Goal: Transaction & Acquisition: Book appointment/travel/reservation

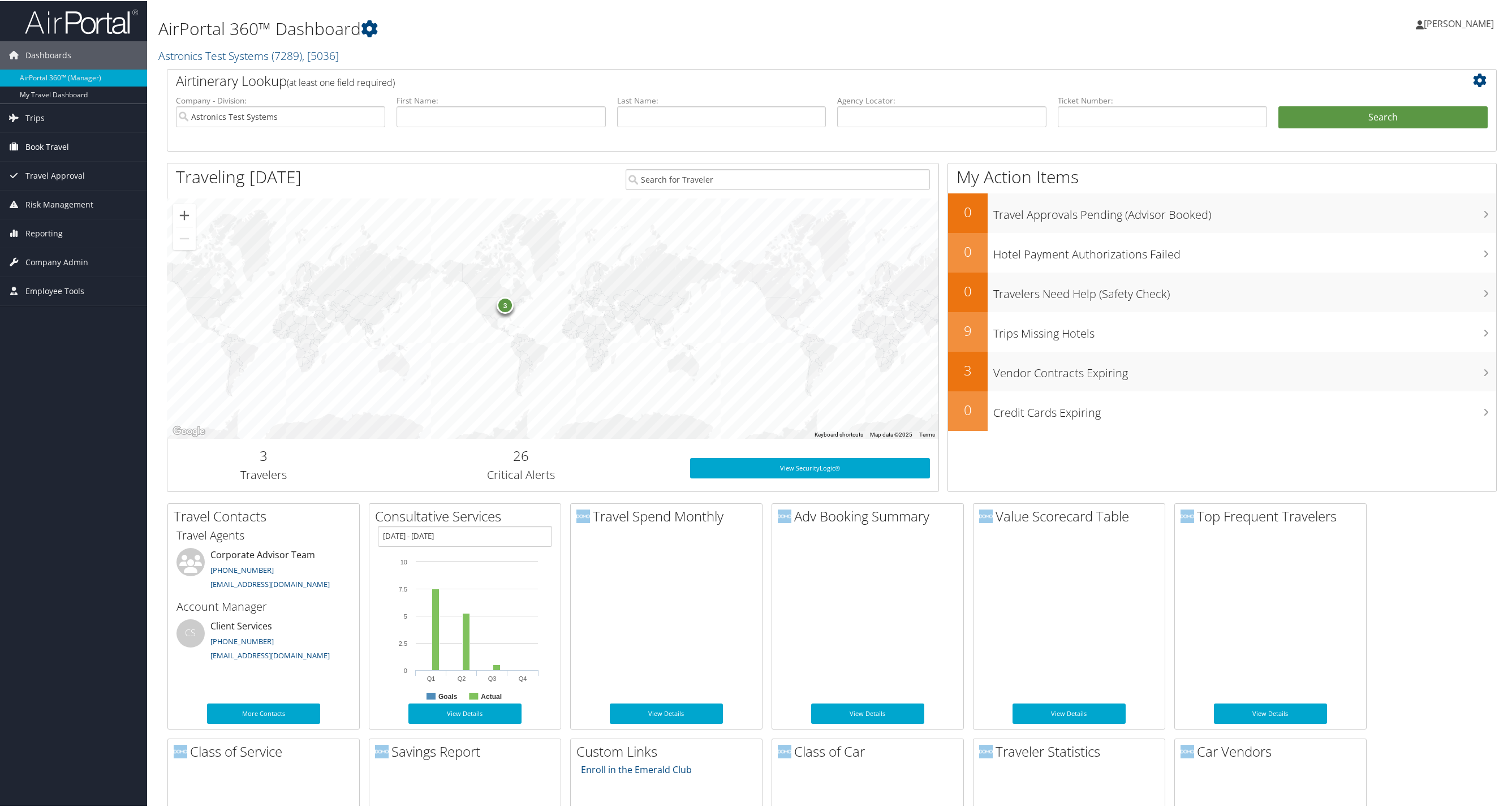
click at [43, 148] on span "Book Travel" at bounding box center [47, 146] width 43 height 28
click at [55, 205] on link "Book/Manage Online Trips" at bounding box center [73, 202] width 147 height 17
